Goal: Task Accomplishment & Management: Use online tool/utility

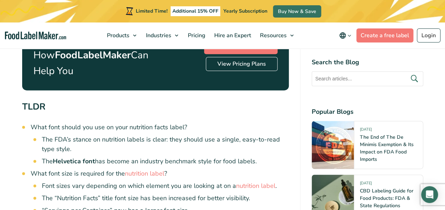
scroll to position [387, 0]
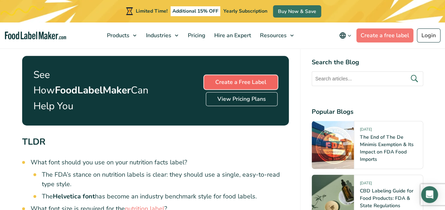
click at [242, 80] on link "Create a Free Label" at bounding box center [240, 82] width 73 height 14
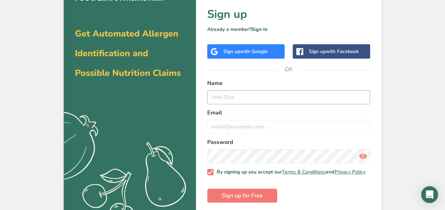
scroll to position [27, 0]
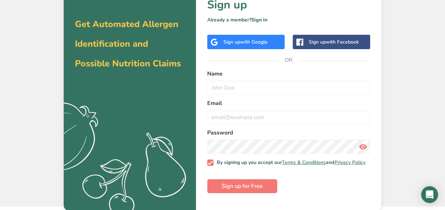
click at [256, 44] on span "with Google" at bounding box center [253, 42] width 27 height 7
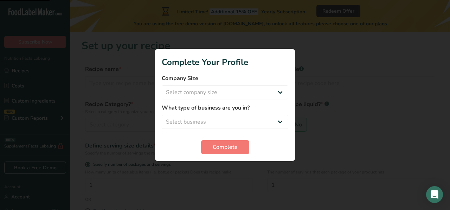
click at [253, 85] on div "Company Size Select company size Fewer than 10 Employees 10 to 50 Employees 51 …" at bounding box center [225, 86] width 127 height 25
click at [252, 95] on select "Select company size Fewer than 10 Employees 10 to 50 Employees 51 to 500 Employ…" at bounding box center [225, 92] width 127 height 14
select select "1"
click at [162, 85] on select "Select company size Fewer than 10 Employees 10 to 50 Employees 51 to 500 Employ…" at bounding box center [225, 92] width 127 height 14
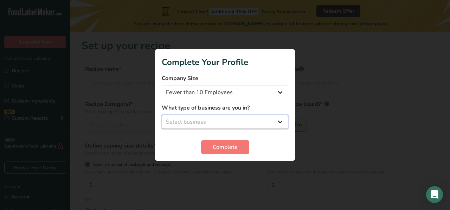
click at [235, 123] on select "Select business Packaged Food Manufacturer Restaurant & Cafe Bakery Meal Plans …" at bounding box center [225, 122] width 127 height 14
select select "1"
click at [162, 115] on select "Select business Packaged Food Manufacturer Restaurant & Cafe Bakery Meal Plans …" at bounding box center [225, 122] width 127 height 14
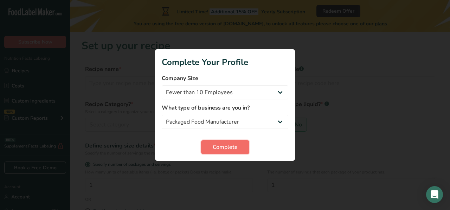
click at [222, 146] on span "Complete" at bounding box center [225, 147] width 25 height 8
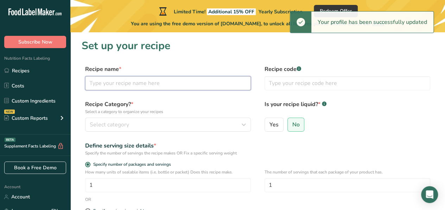
click at [208, 88] on input "text" at bounding box center [168, 83] width 166 height 14
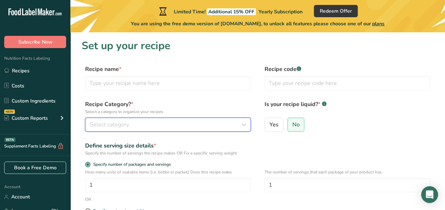
click at [225, 129] on button "Select category" at bounding box center [168, 125] width 166 height 14
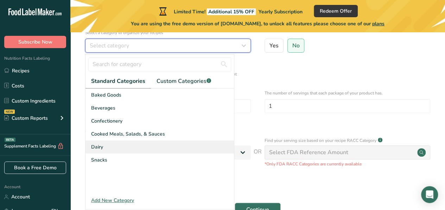
scroll to position [105, 0]
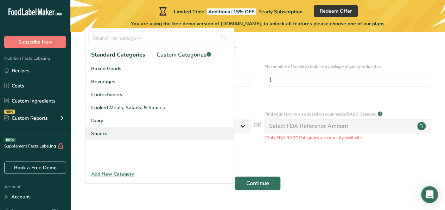
click at [145, 128] on div "Snacks" at bounding box center [159, 133] width 148 height 13
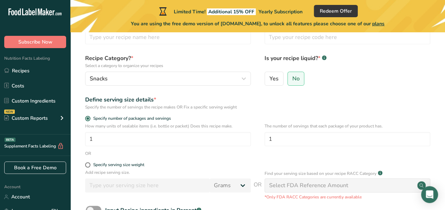
scroll to position [35, 0]
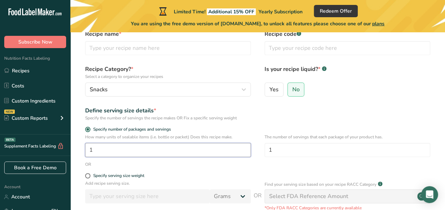
click at [162, 153] on input "1" at bounding box center [168, 150] width 166 height 14
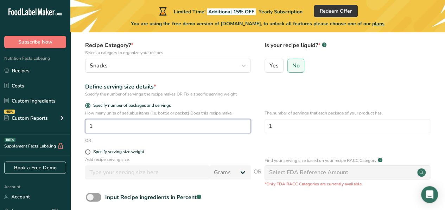
scroll to position [70, 0]
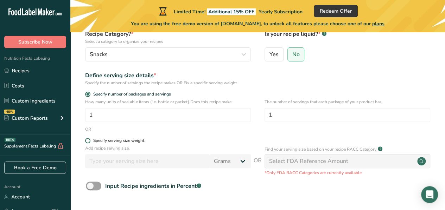
click at [133, 141] on div "Specify serving size weight" at bounding box center [118, 140] width 51 height 5
click at [90, 141] on input "Specify serving size weight" at bounding box center [87, 141] width 5 height 5
radio input "true"
radio input "false"
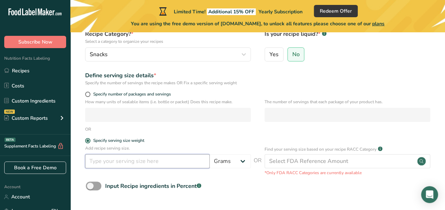
click at [162, 162] on input "number" at bounding box center [147, 161] width 124 height 14
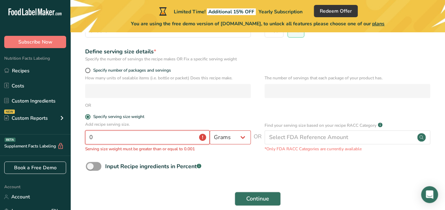
scroll to position [105, 0]
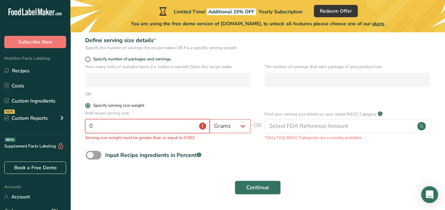
type input "0"
click at [93, 104] on div "Specify serving size weight" at bounding box center [118, 105] width 51 height 5
click at [90, 104] on input "Specify serving size weight" at bounding box center [87, 105] width 5 height 5
click at [90, 107] on span at bounding box center [87, 105] width 5 height 5
click at [90, 107] on input "Specify serving size weight" at bounding box center [87, 105] width 5 height 5
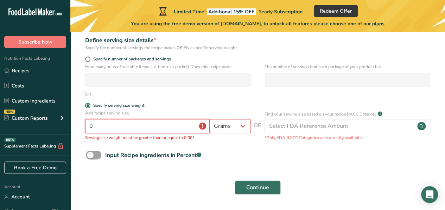
click at [172, 123] on input "0" at bounding box center [147, 126] width 124 height 14
click at [82, 106] on div "Specify serving size weight" at bounding box center [258, 106] width 352 height 7
click at [93, 108] on div "Specify serving size weight" at bounding box center [118, 105] width 51 height 5
click at [90, 108] on input "Specify serving size weight" at bounding box center [87, 105] width 5 height 5
click at [132, 72] on div "How many units of sealable items (i.e. bottle or packet) Does this recipe make." at bounding box center [168, 75] width 166 height 23
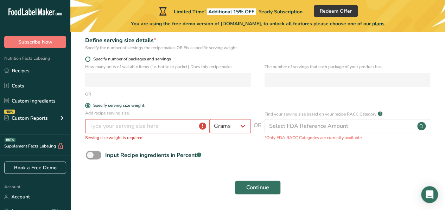
click at [87, 62] on span at bounding box center [87, 59] width 5 height 5
click at [87, 62] on input "Specify number of packages and servings" at bounding box center [87, 59] width 5 height 5
radio input "true"
radio input "false"
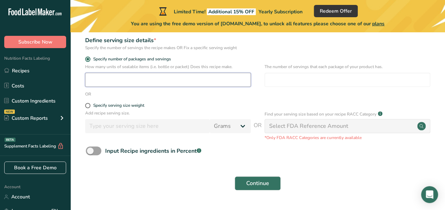
click at [202, 80] on input "number" at bounding box center [168, 80] width 166 height 14
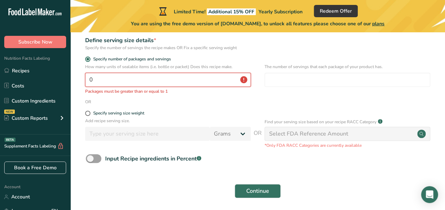
type input "1"
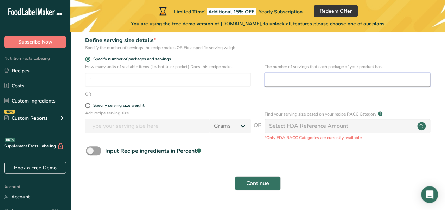
click at [306, 83] on input "number" at bounding box center [347, 80] width 166 height 14
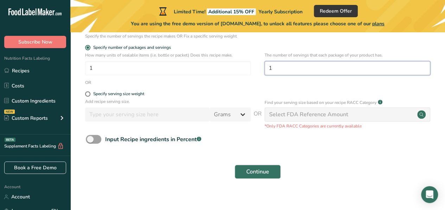
scroll to position [124, 0]
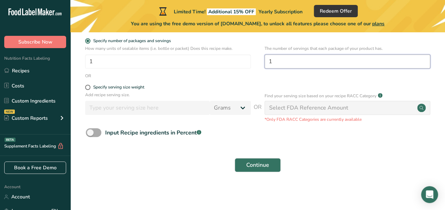
type input "1"
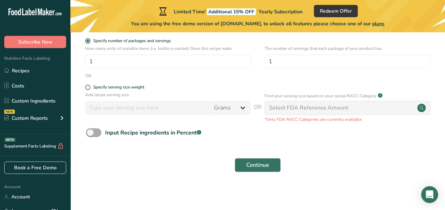
click at [94, 135] on span at bounding box center [93, 132] width 15 height 9
click at [90, 135] on input "Input Recipe ingredients in Percent .a-a{fill:#347362;}.b-a{fill:#fff;}" at bounding box center [88, 132] width 5 height 5
checkbox input "true"
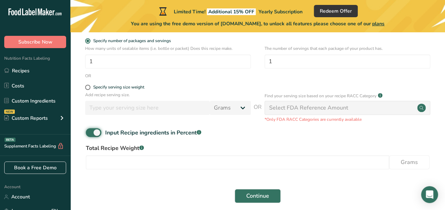
scroll to position [155, 0]
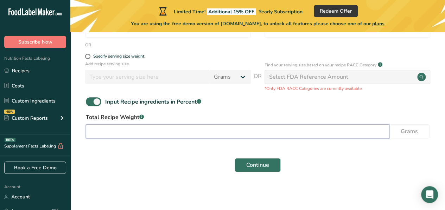
click at [135, 135] on input "number" at bounding box center [237, 131] width 303 height 14
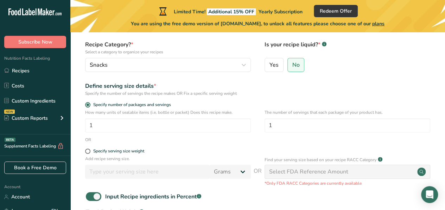
scroll to position [0, 0]
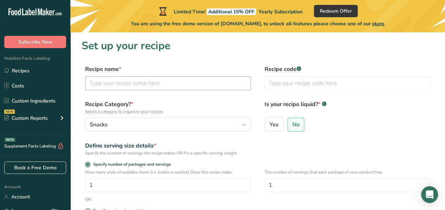
type input "700"
click at [176, 83] on input "text" at bounding box center [168, 83] width 166 height 14
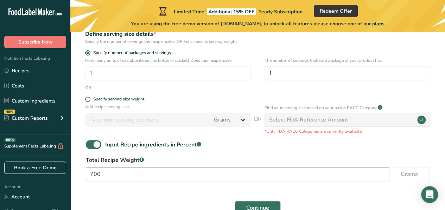
scroll to position [155, 0]
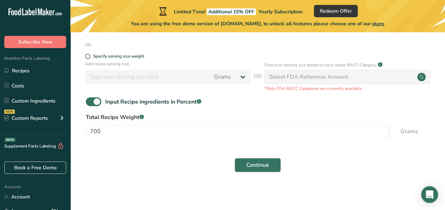
type input "Tahong Balls"
click at [258, 166] on span "Continue" at bounding box center [257, 165] width 23 height 8
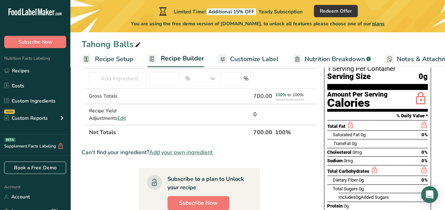
scroll to position [52, 0]
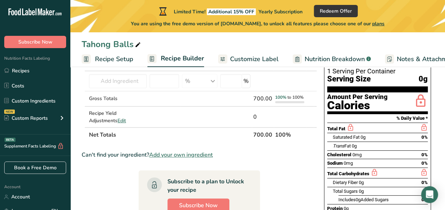
click at [392, 92] on section "Amount Per Serving Calories" at bounding box center [377, 103] width 101 height 22
click at [378, 94] on div "Amount Per Serving" at bounding box center [357, 97] width 60 height 7
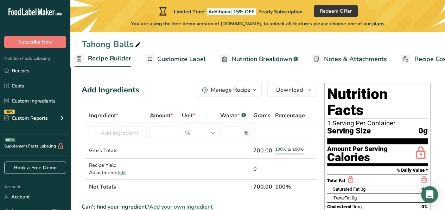
scroll to position [0, 96]
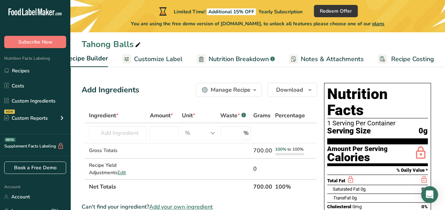
drag, startPoint x: 438, startPoint y: 74, endPoint x: 425, endPoint y: 74, distance: 13.0
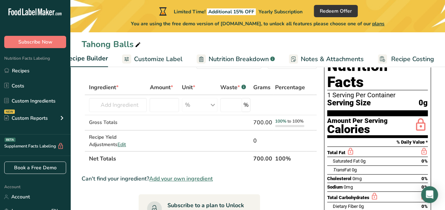
scroll to position [17, 0]
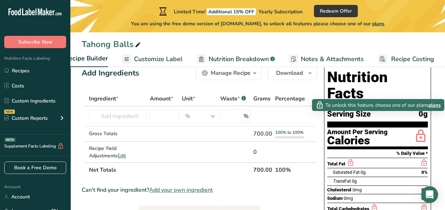
click at [423, 128] on icon at bounding box center [421, 136] width 14 height 17
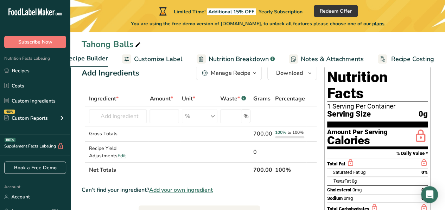
click at [418, 128] on icon at bounding box center [421, 136] width 14 height 17
